Goal: Information Seeking & Learning: Learn about a topic

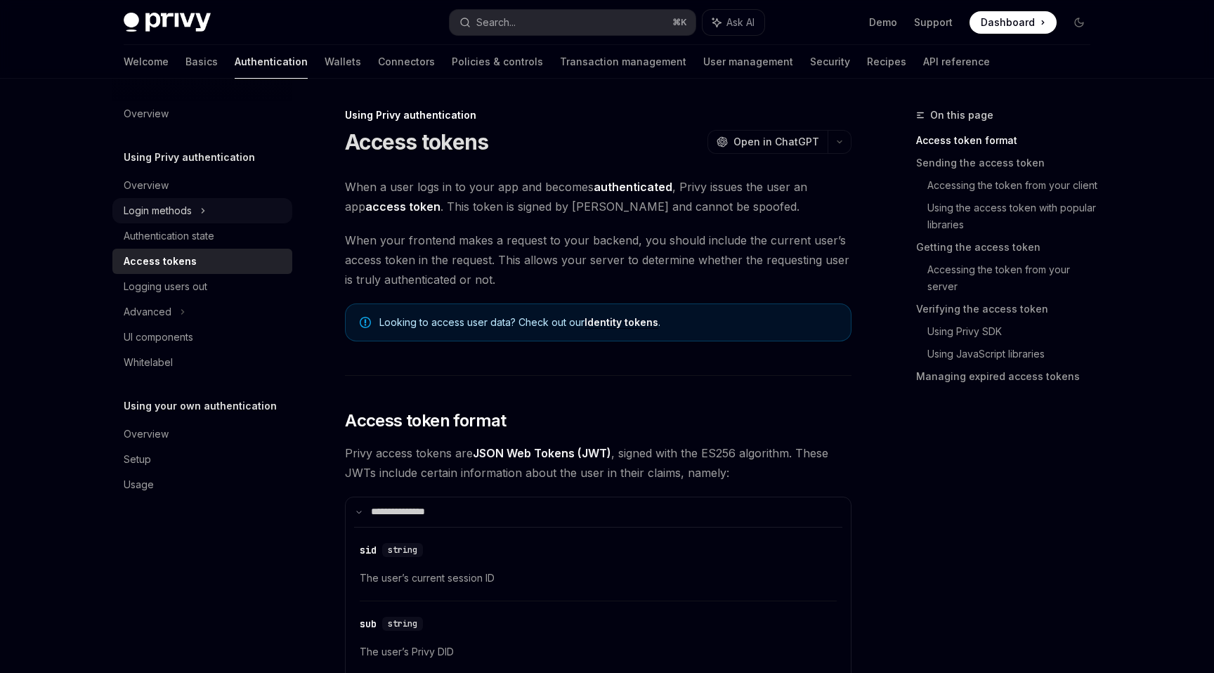
scroll to position [508, 0]
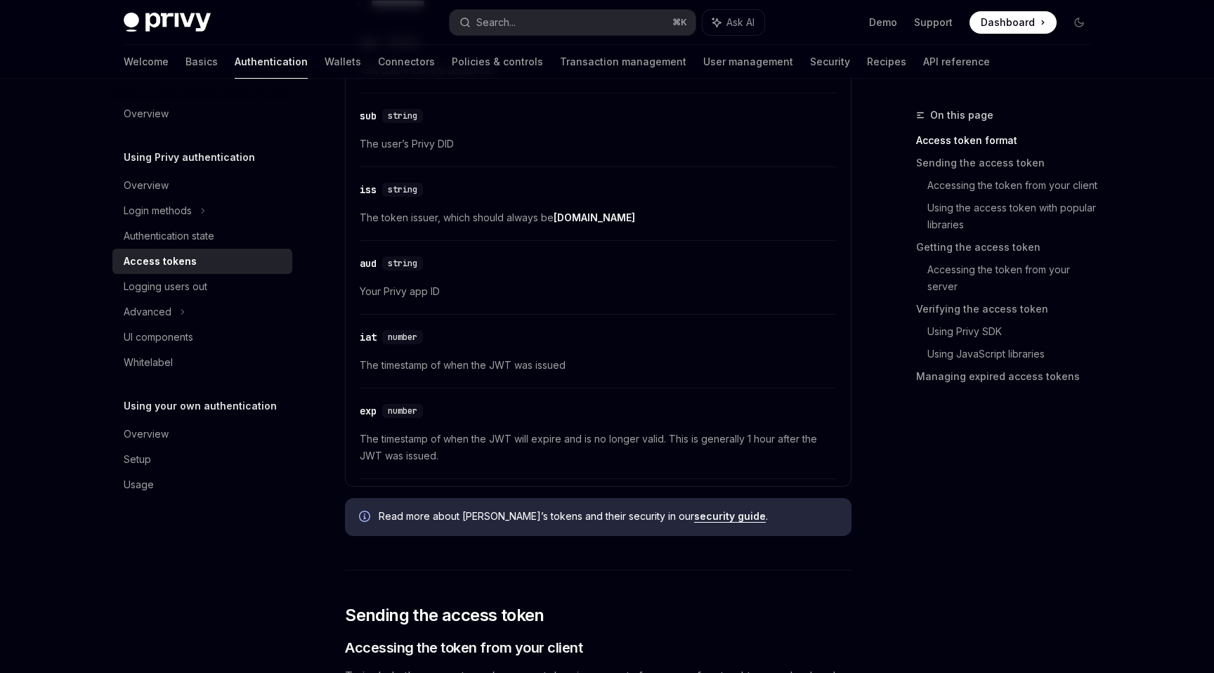
click at [325, 67] on link "Wallets" at bounding box center [343, 62] width 37 height 34
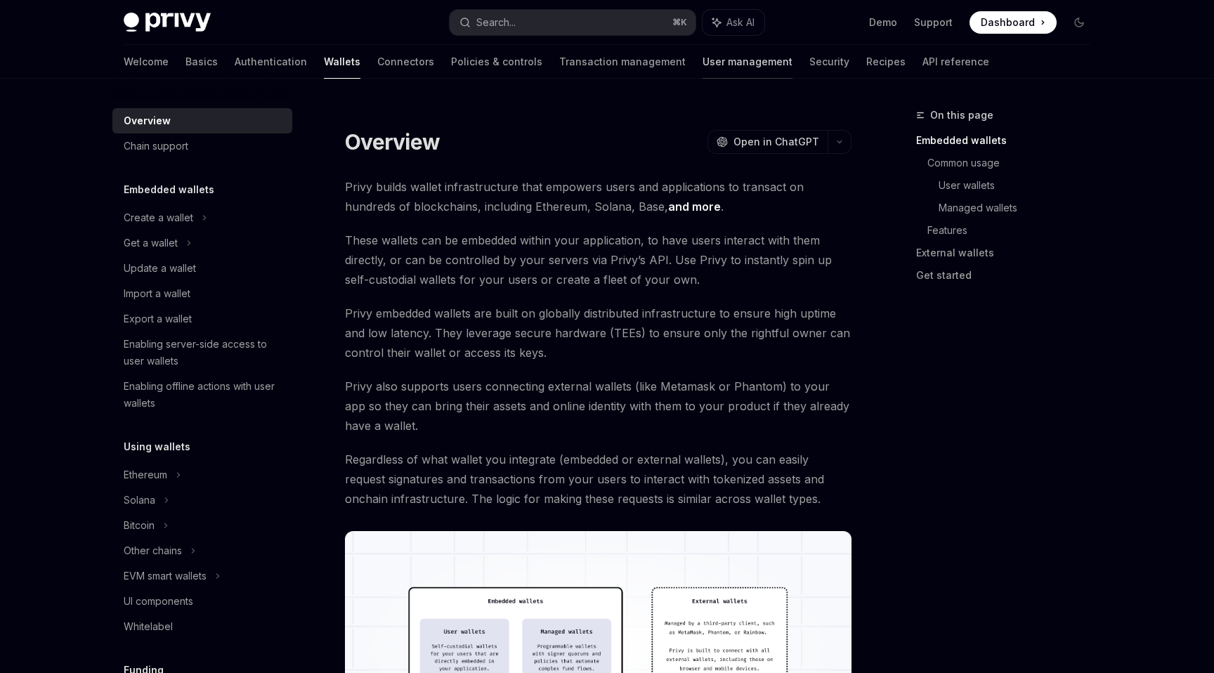
click at [703, 64] on link "User management" at bounding box center [748, 62] width 90 height 34
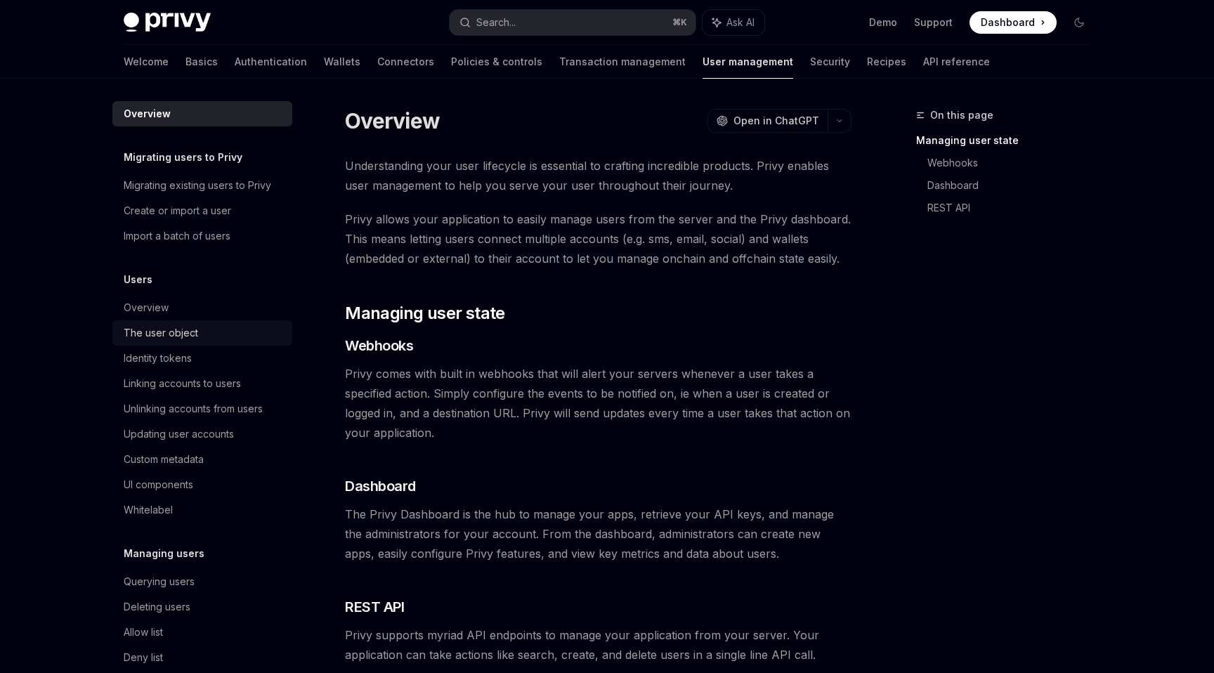
click at [162, 339] on div "The user object" at bounding box center [161, 333] width 74 height 17
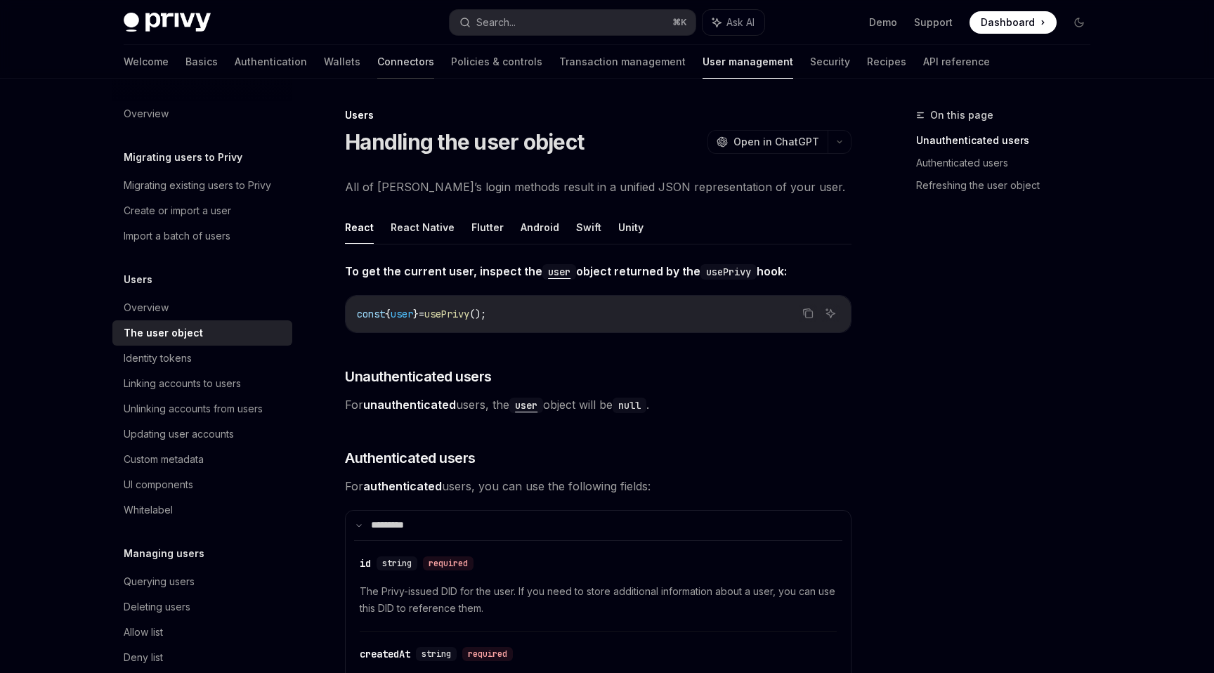
click at [377, 59] on link "Connectors" at bounding box center [405, 62] width 57 height 34
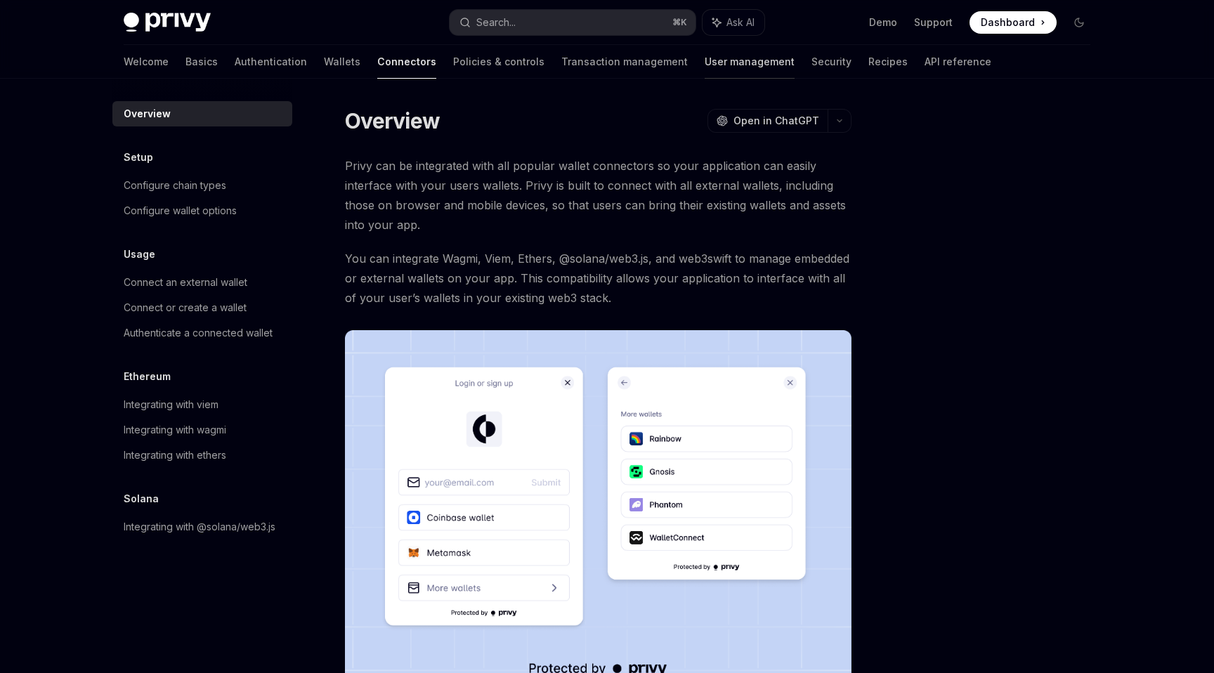
click at [705, 68] on link "User management" at bounding box center [750, 62] width 90 height 34
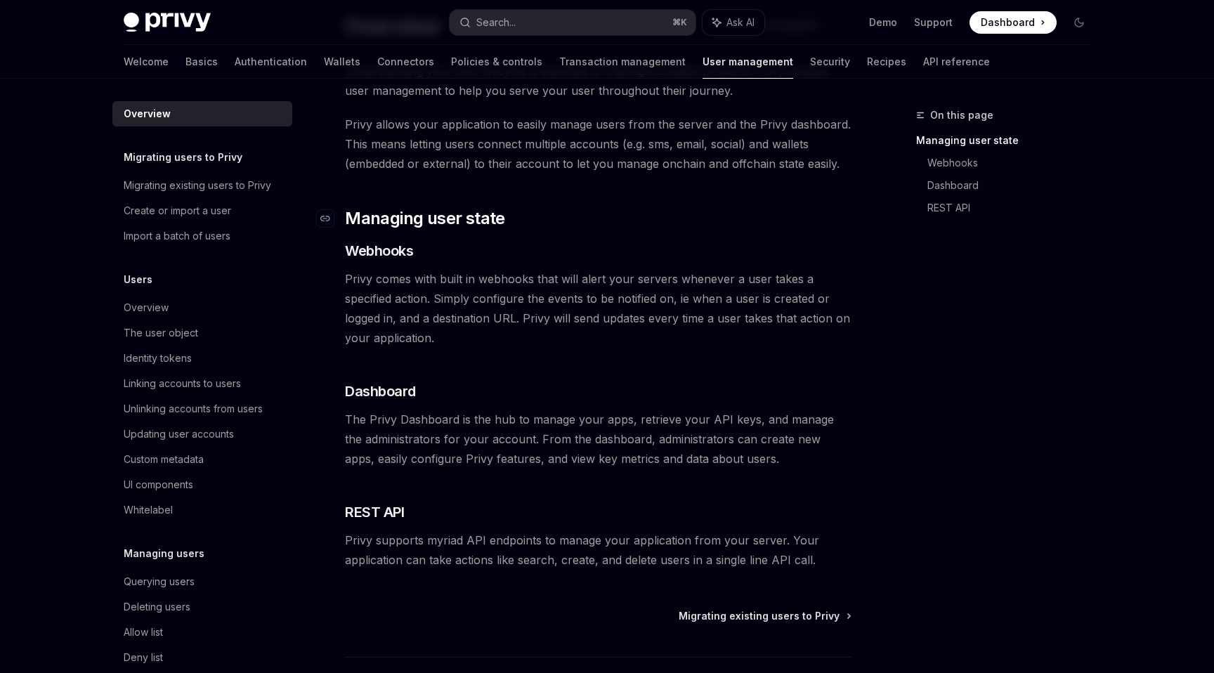
scroll to position [164, 0]
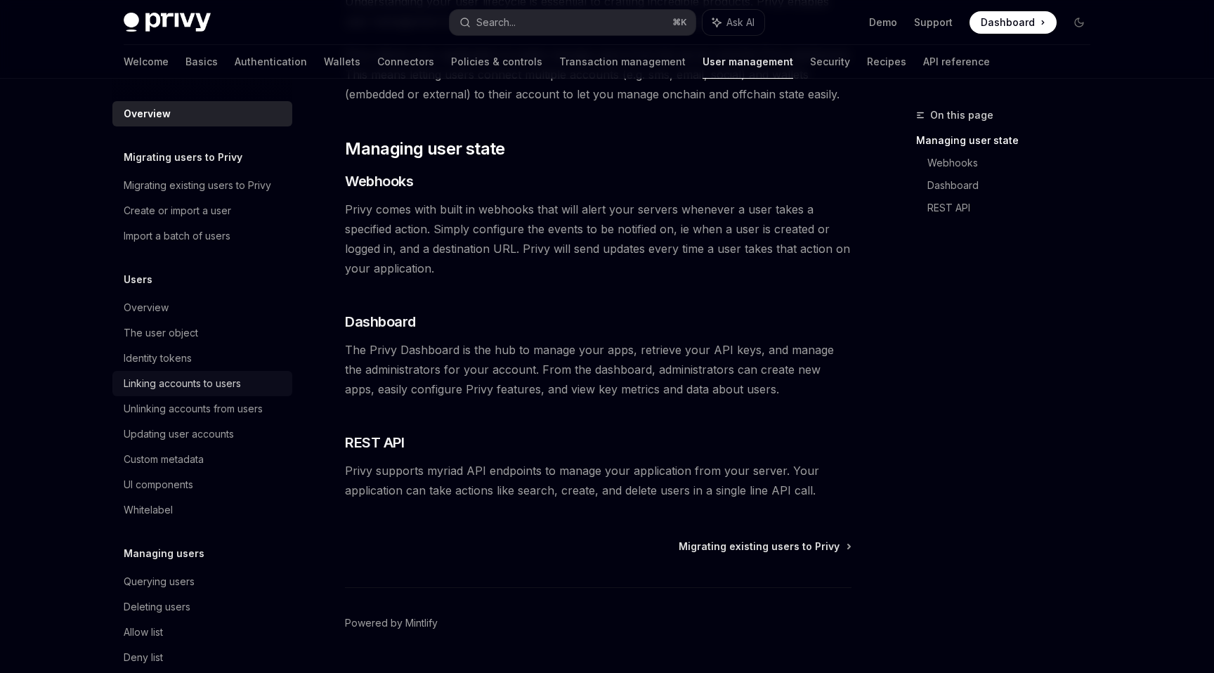
click at [197, 382] on div "Linking accounts to users" at bounding box center [182, 383] width 117 height 17
type textarea "*"
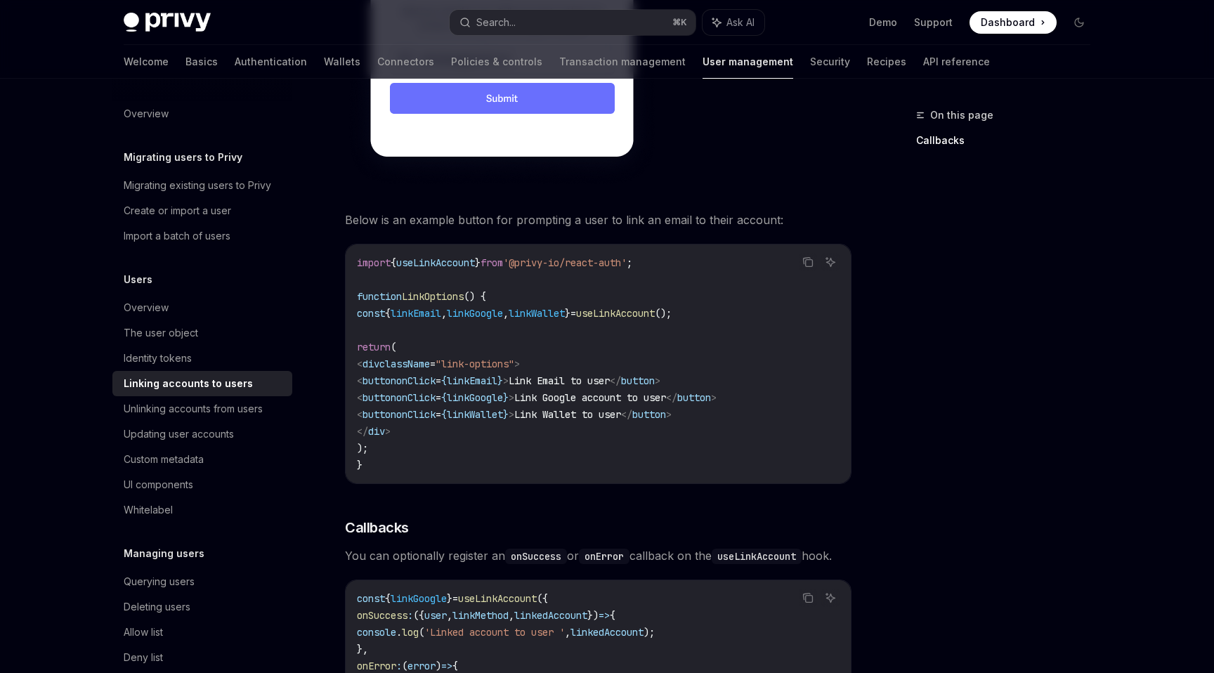
scroll to position [1082, 0]
